Goal: Task Accomplishment & Management: Manage account settings

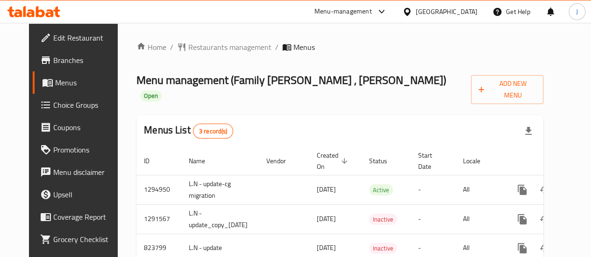
scroll to position [0, 33]
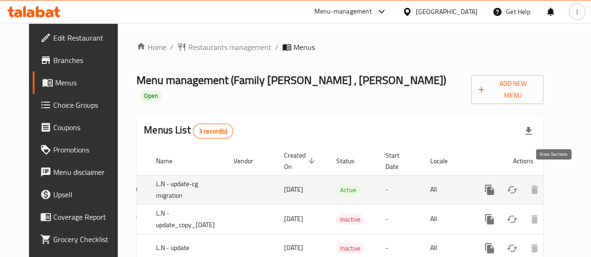
click at [558, 185] on icon "enhanced table" at bounding box center [556, 190] width 11 height 11
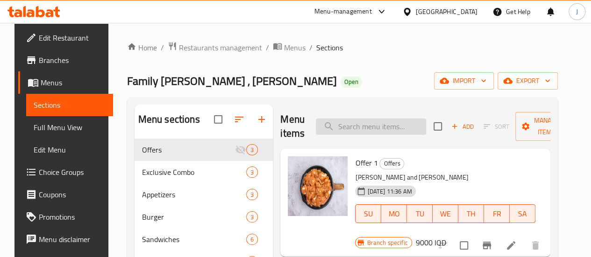
click at [357, 124] on input "search" at bounding box center [371, 127] width 110 height 16
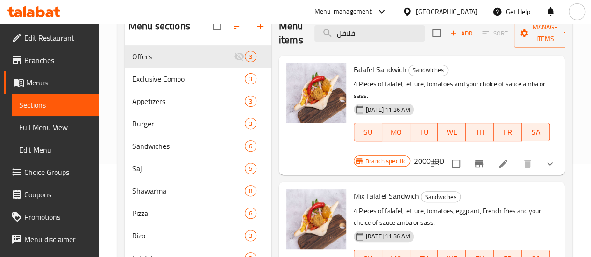
scroll to position [93, 0]
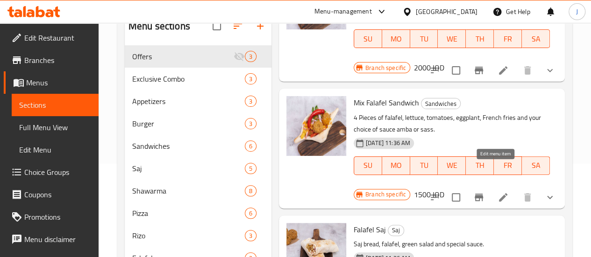
type input "فلافل"
click at [498, 192] on icon at bounding box center [503, 197] width 11 height 11
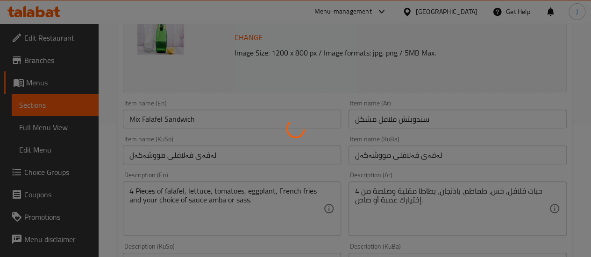
type input "إختيارك من:"
type input "هەڵبژاردنت لە:"
type input "1"
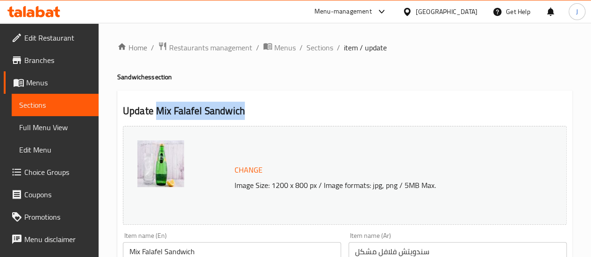
drag, startPoint x: 156, startPoint y: 114, endPoint x: 268, endPoint y: 117, distance: 112.2
click at [268, 117] on h2 "Update Mix Falafel Sandwich" at bounding box center [345, 111] width 444 height 14
copy h2 "Mix Falafel Sandwich"
